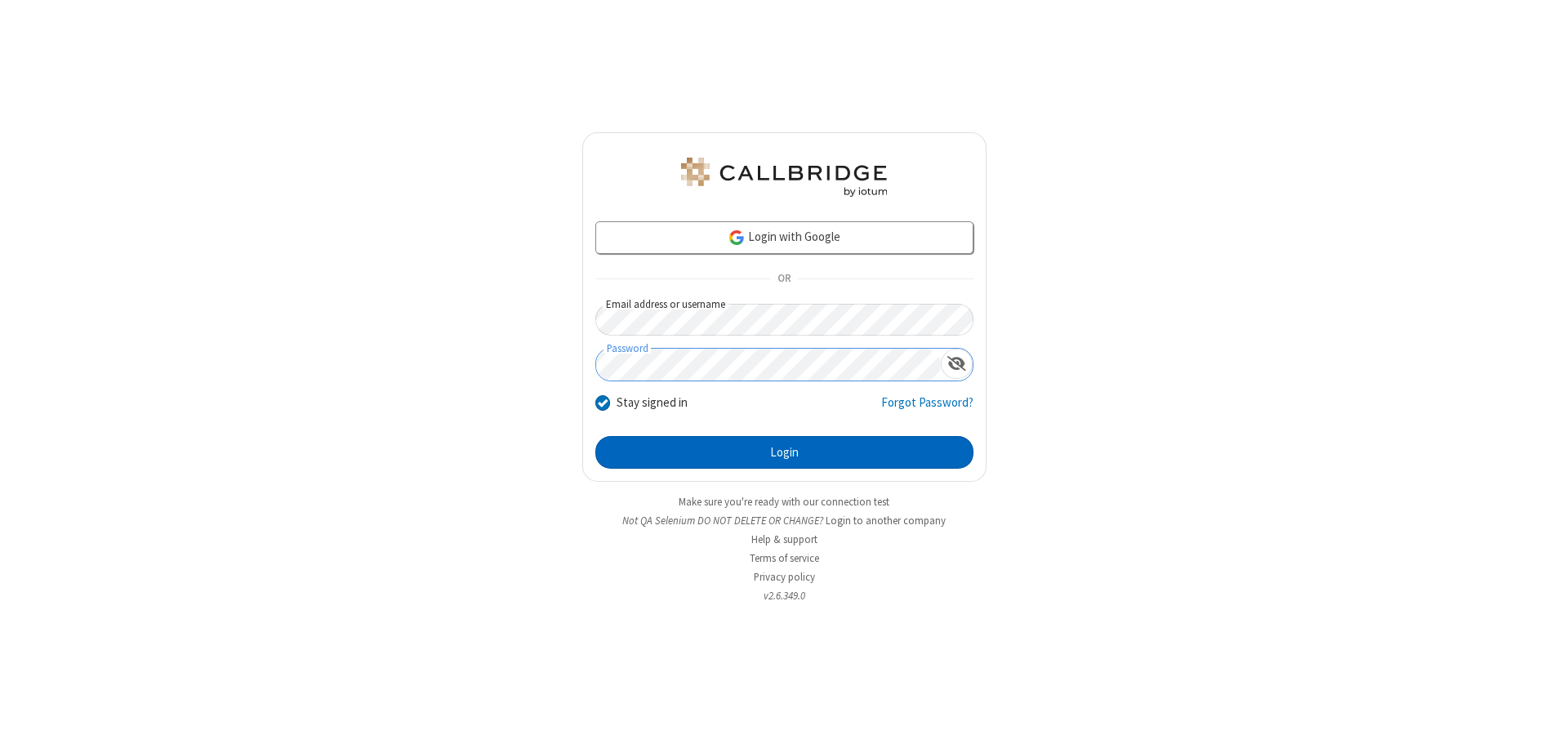
click at [784, 453] on button "Login" at bounding box center [784, 452] width 378 height 33
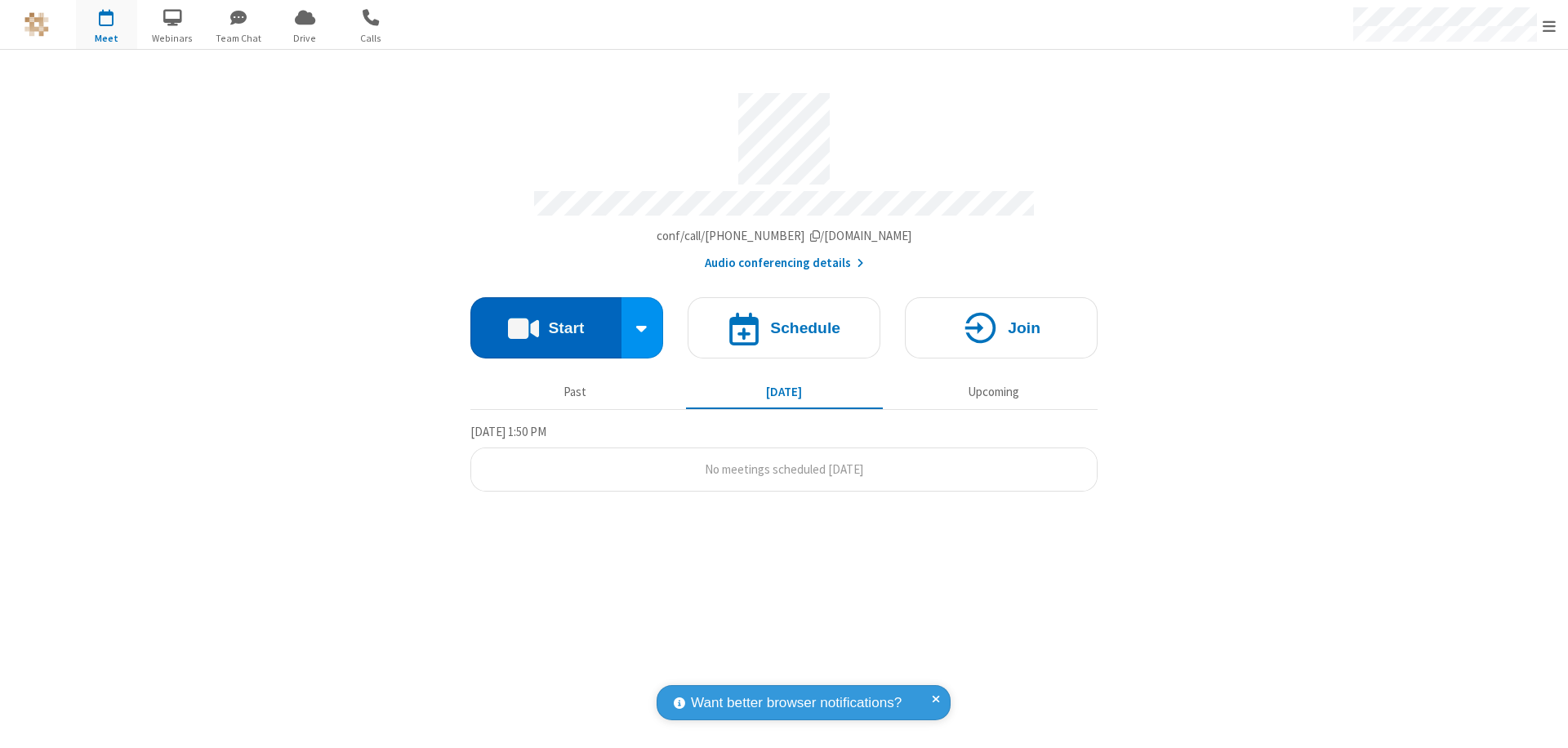
click at [546, 320] on button "Start" at bounding box center [546, 327] width 151 height 61
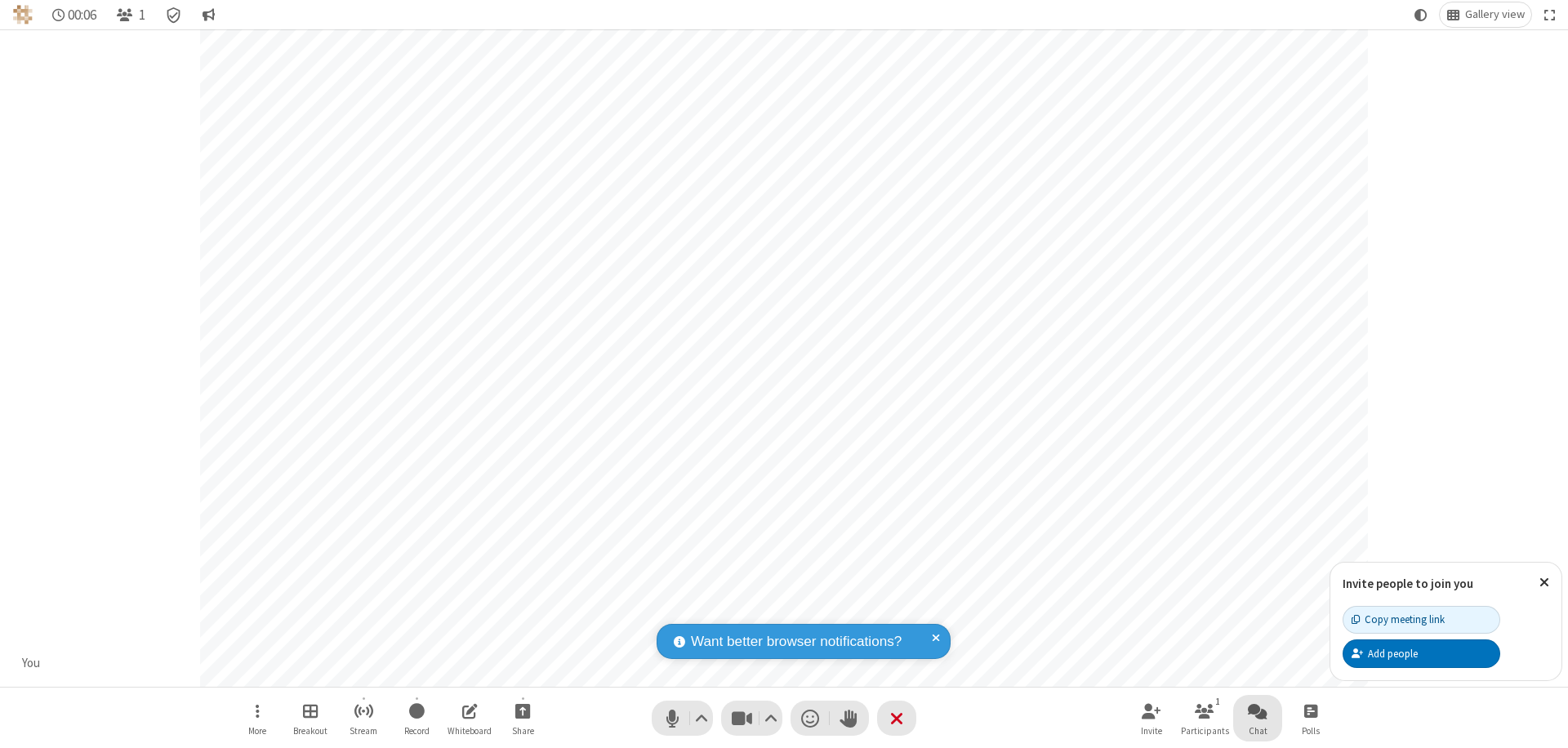
click at [1257, 711] on span "Open chat" at bounding box center [1257, 711] width 19 height 20
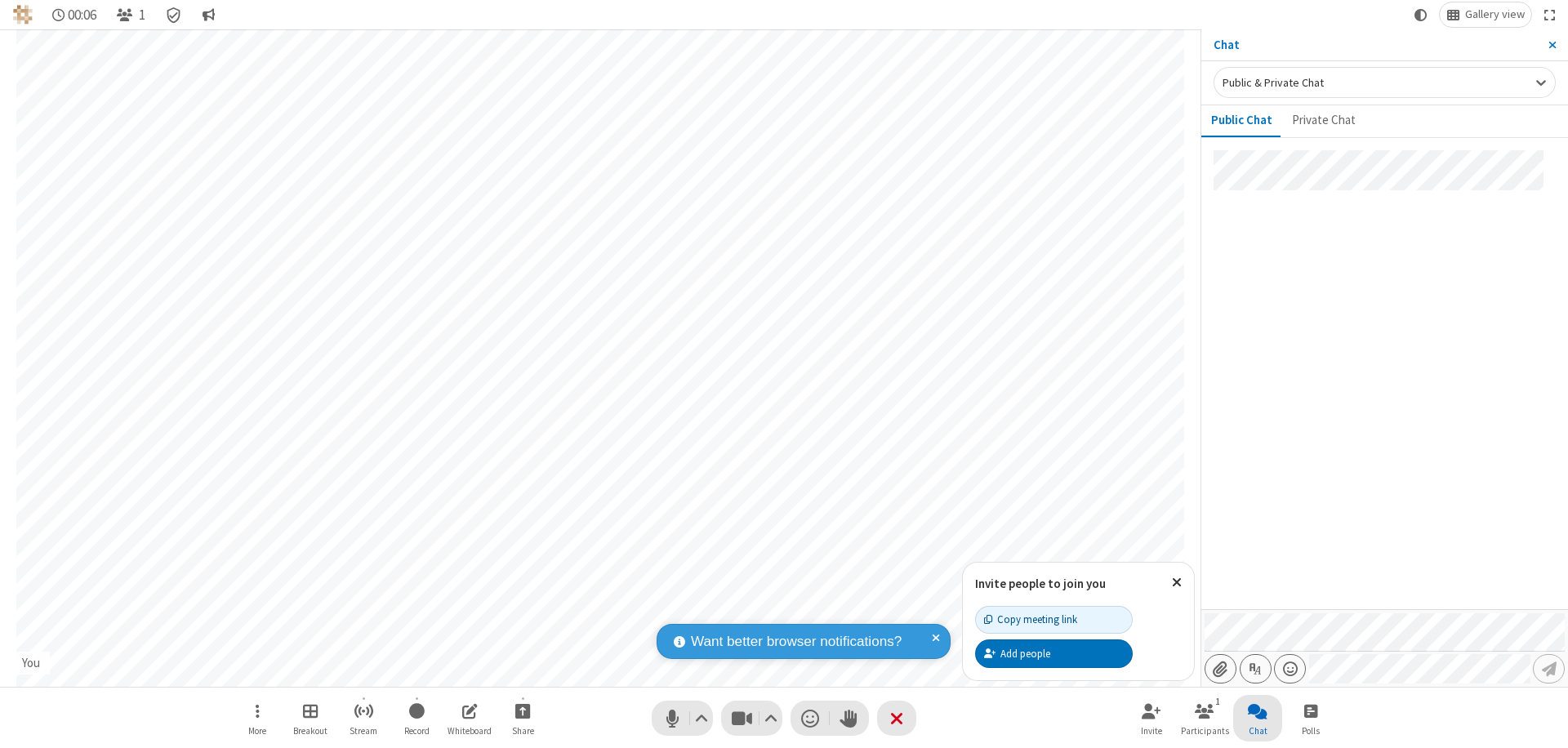
type input "C:\fakepath\doc_test.docx"
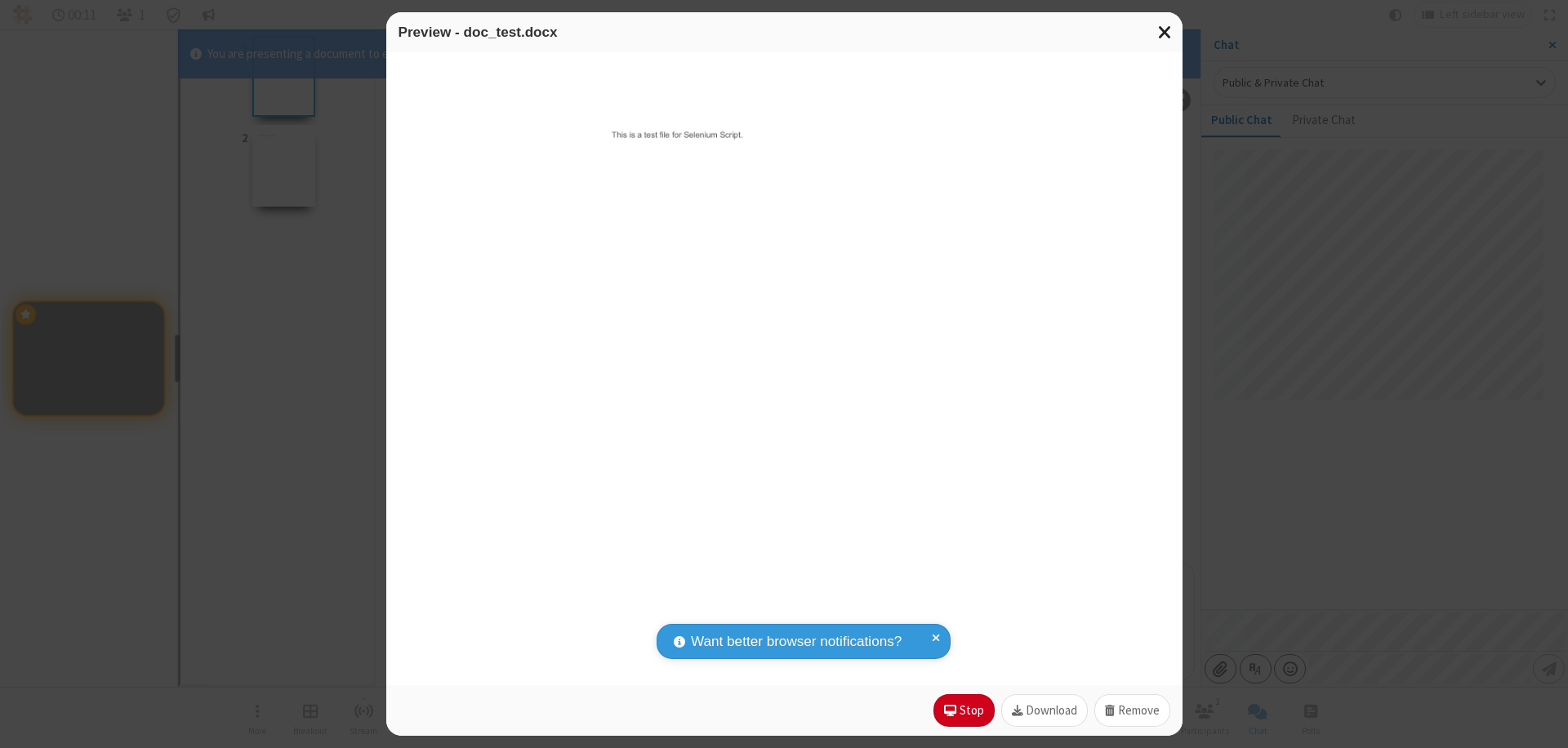
click at [1164, 32] on span "Close modal" at bounding box center [1165, 31] width 14 height 21
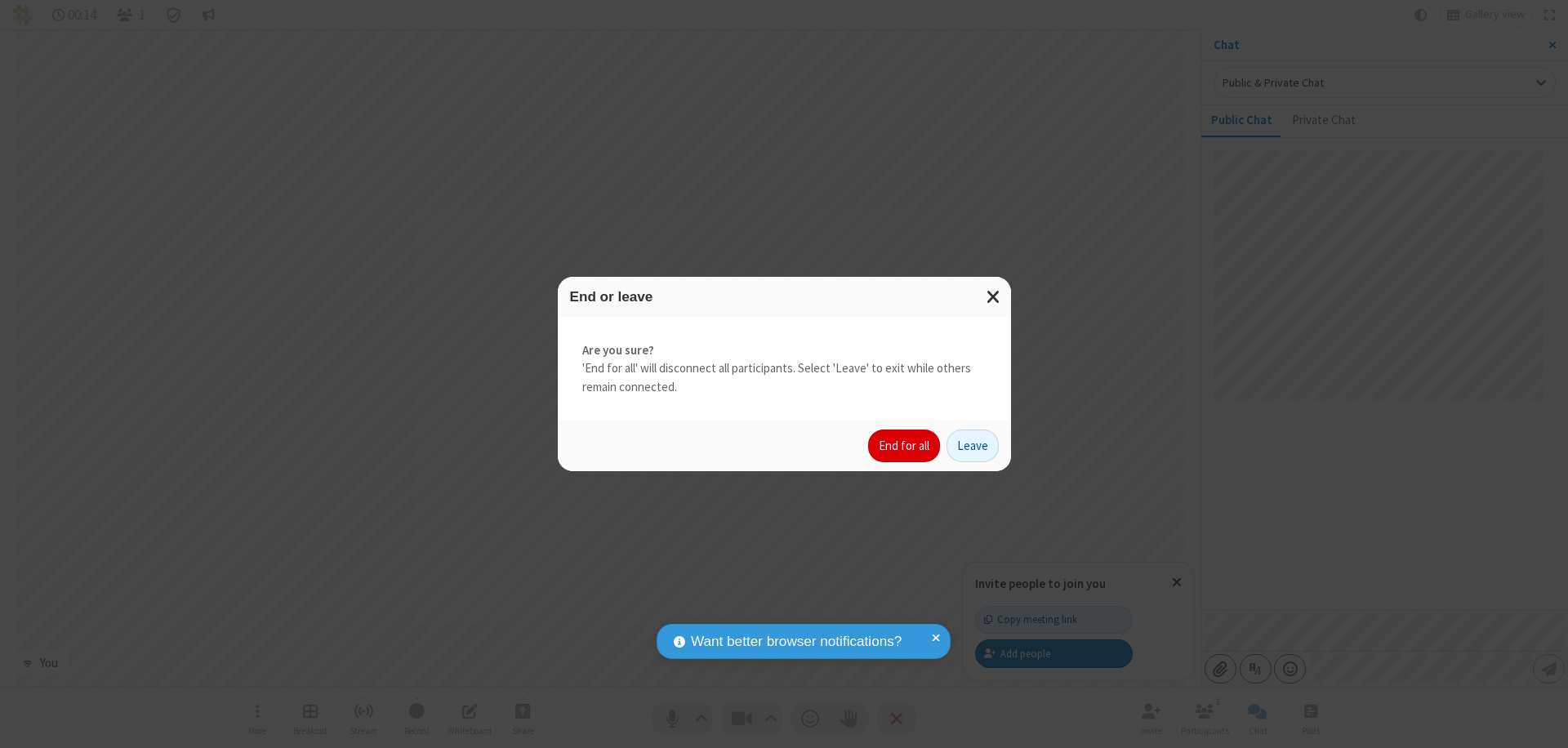
click at [905, 446] on button "End for all" at bounding box center [904, 446] width 72 height 33
